Goal: Task Accomplishment & Management: Manage account settings

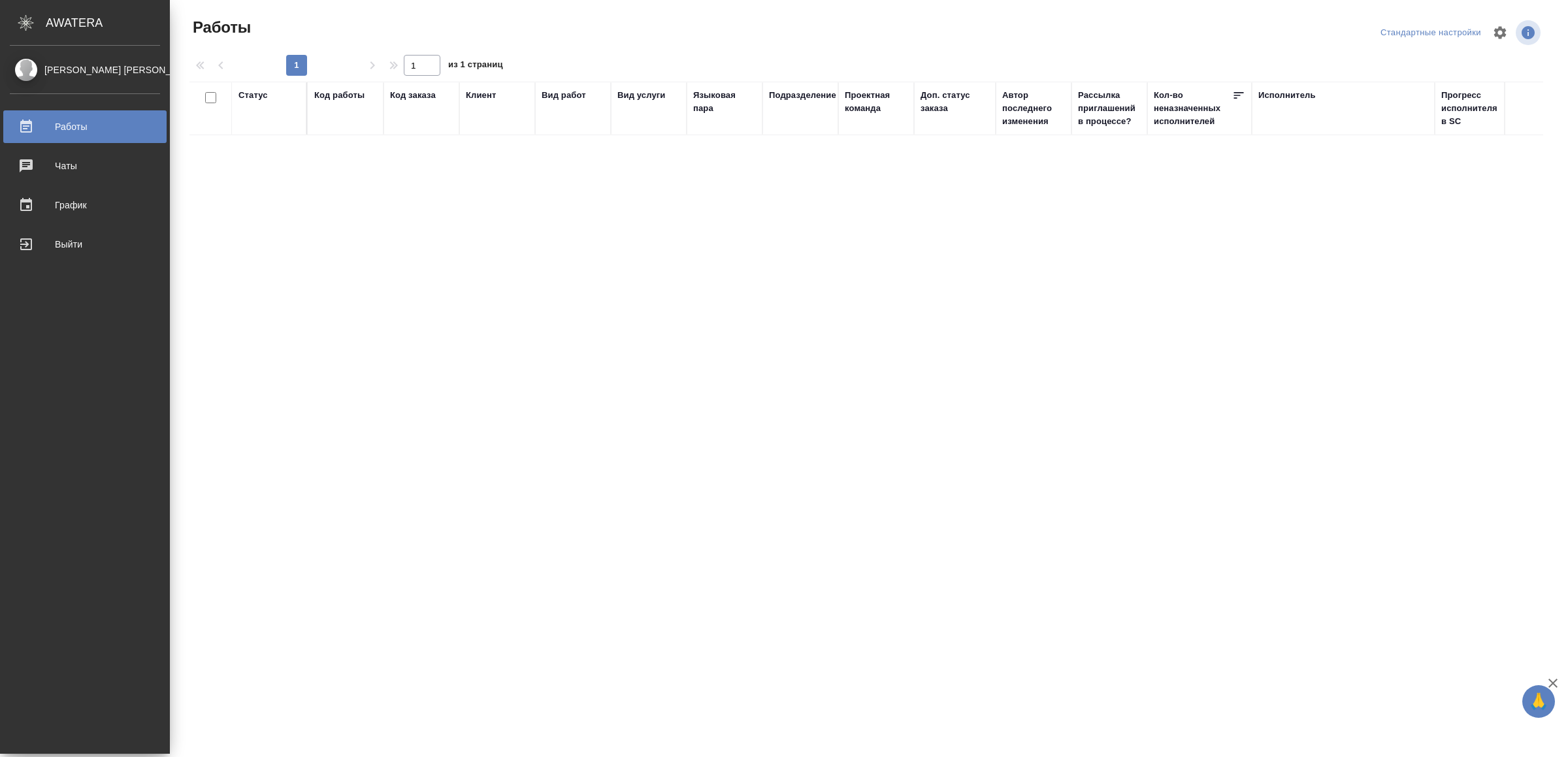
click at [51, 249] on div "Выйти" at bounding box center [85, 244] width 150 height 19
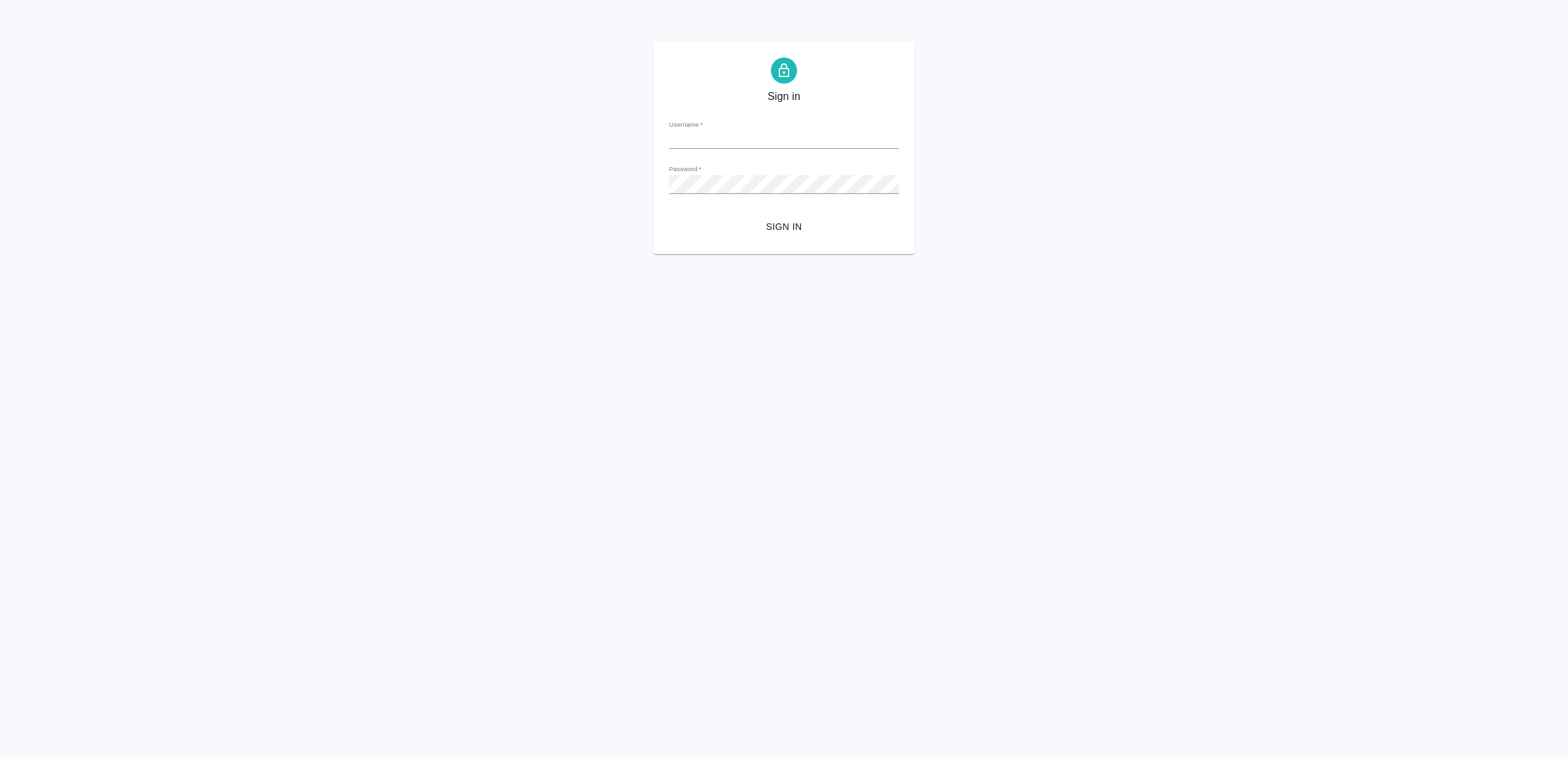
type input "v.yamkovenko@awatera.com"
click at [753, 228] on span "Sign in" at bounding box center [784, 227] width 209 height 16
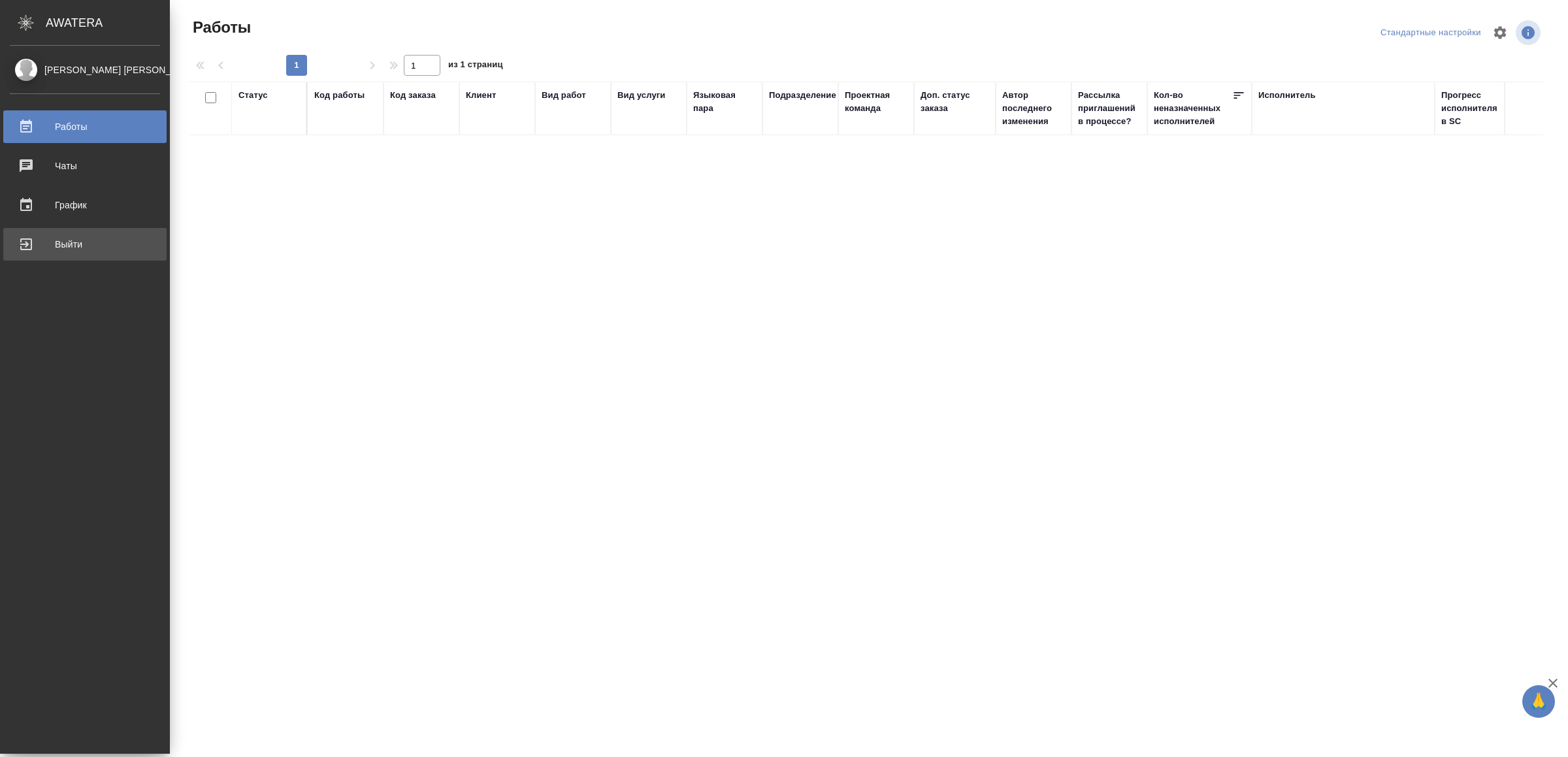
click at [55, 242] on div "Выйти" at bounding box center [85, 244] width 150 height 19
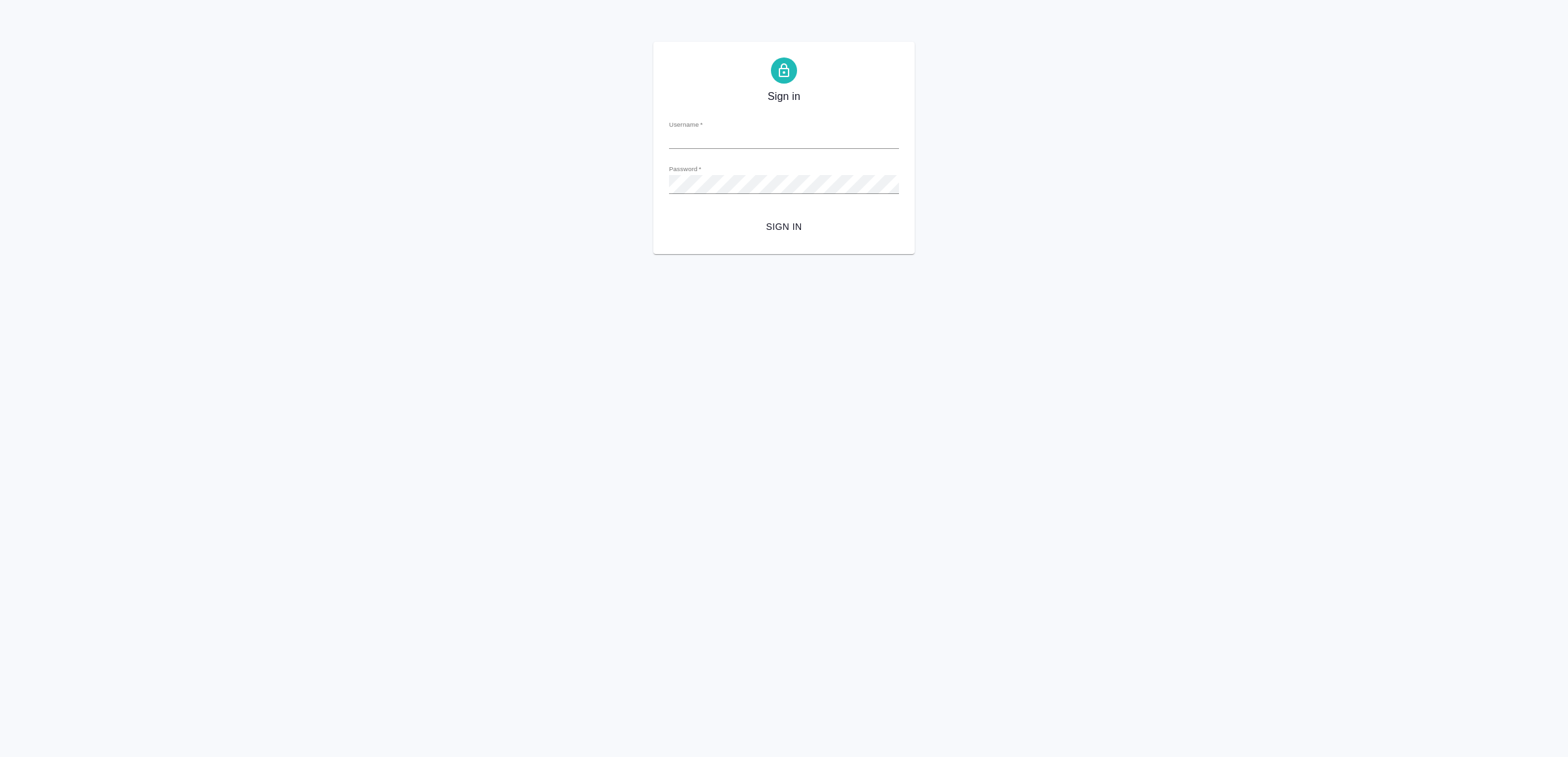
type input "[EMAIL_ADDRESS][DOMAIN_NAME]"
click at [806, 235] on button "Sign in" at bounding box center [783, 227] width 230 height 24
